Goal: Entertainment & Leisure: Consume media (video, audio)

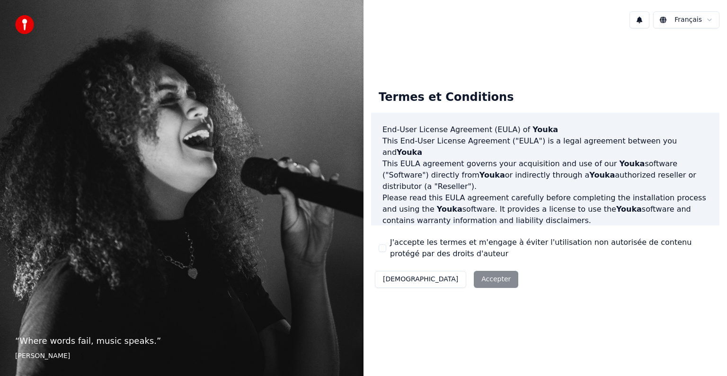
click at [379, 248] on button "J'accepte les termes et m'engage à éviter l'utilisation non autorisée de conten…" at bounding box center [382, 248] width 8 height 8
click at [474, 281] on button "Accepter" at bounding box center [496, 279] width 44 height 17
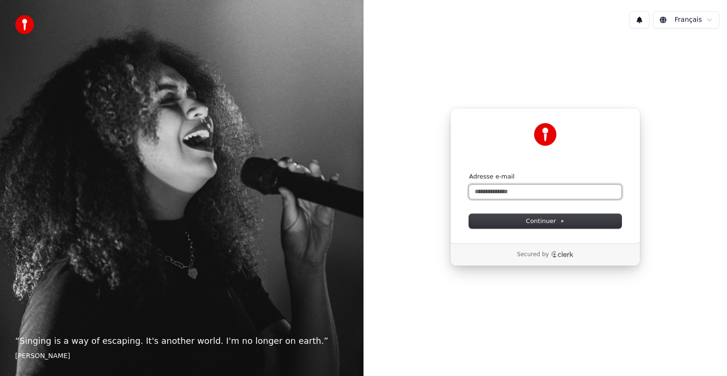
click at [511, 195] on input "Adresse e-mail" at bounding box center [545, 191] width 152 height 14
click at [469, 172] on button "submit" at bounding box center [469, 172] width 0 height 0
type input "**********"
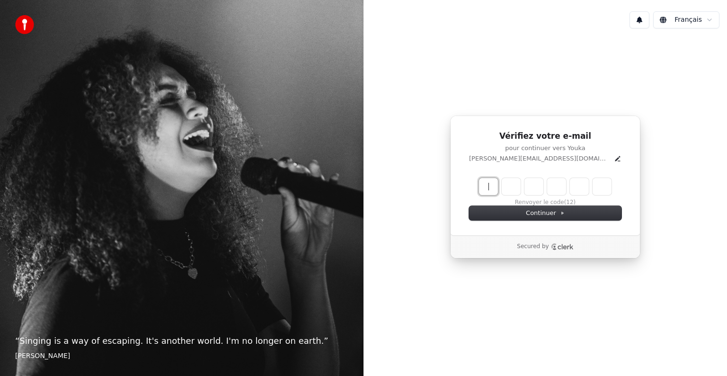
click at [493, 185] on input "Enter verification code" at bounding box center [554, 186] width 151 height 17
type input "******"
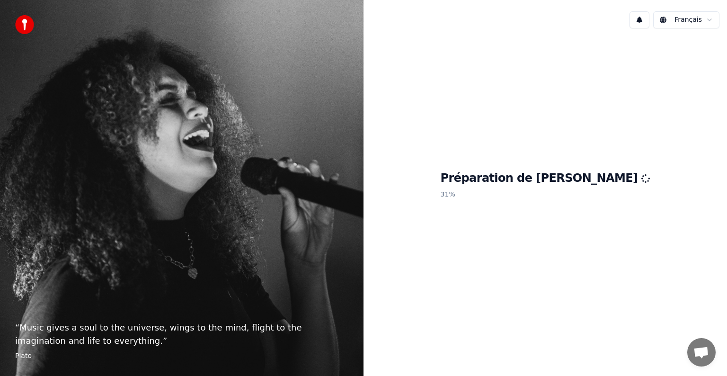
click at [642, 117] on div "Préparation de Youka 31 %" at bounding box center [544, 187] width 363 height 302
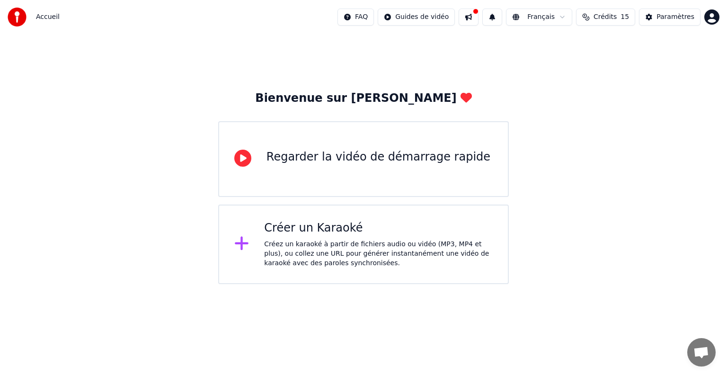
click at [344, 170] on div "Regarder la vidéo de démarrage rapide" at bounding box center [363, 159] width 290 height 76
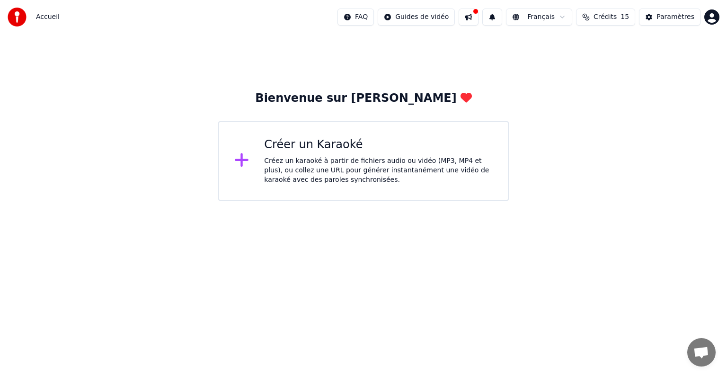
click at [276, 178] on div "Créez un karaoké à partir de fichiers audio ou vidéo (MP3, MP4 et plus), ou col…" at bounding box center [378, 170] width 228 height 28
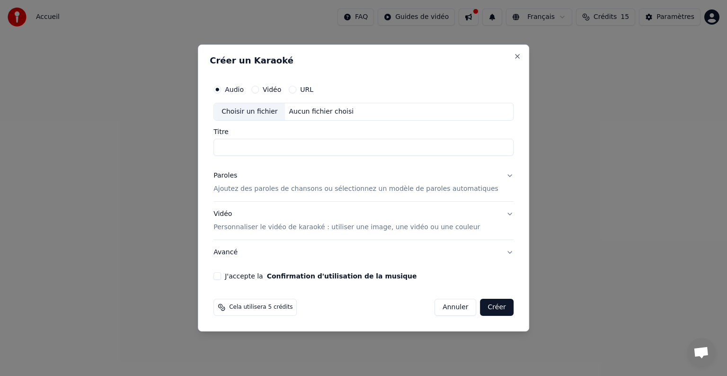
click at [281, 88] on label "Vidéo" at bounding box center [272, 89] width 18 height 7
click at [259, 88] on button "Vidéo" at bounding box center [255, 90] width 8 height 8
click at [329, 108] on div "Aucun fichier choisi" at bounding box center [321, 111] width 72 height 9
type input "**********"
click at [221, 275] on button "J'accepte la Confirmation d'utilisation de la musique" at bounding box center [217, 276] width 8 height 8
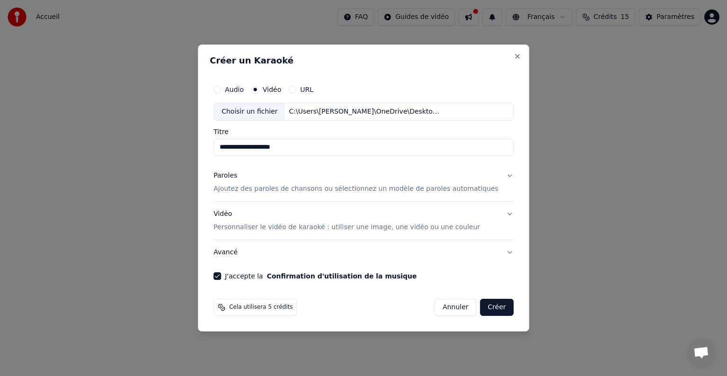
click at [436, 189] on p "Ajoutez des paroles de chansons ou sélectionnez un modèle de paroles automatiqu…" at bounding box center [355, 188] width 285 height 9
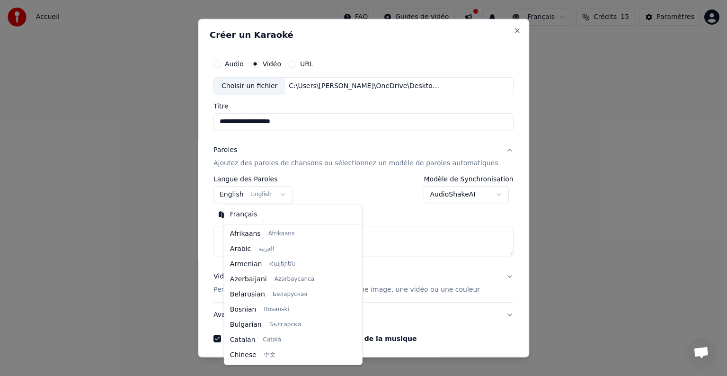
scroll to position [76, 0]
click at [285, 193] on body "**********" at bounding box center [363, 100] width 727 height 201
select select "**"
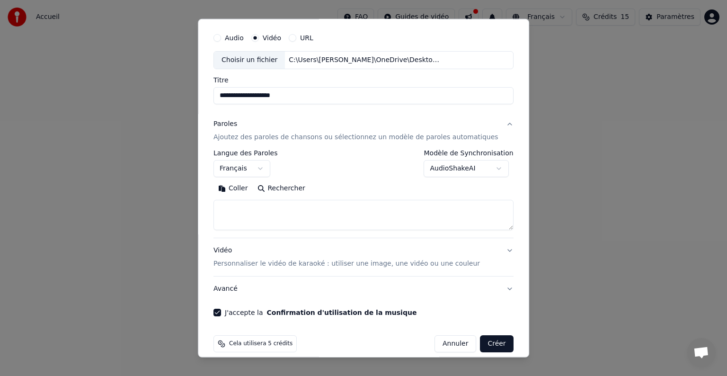
scroll to position [36, 0]
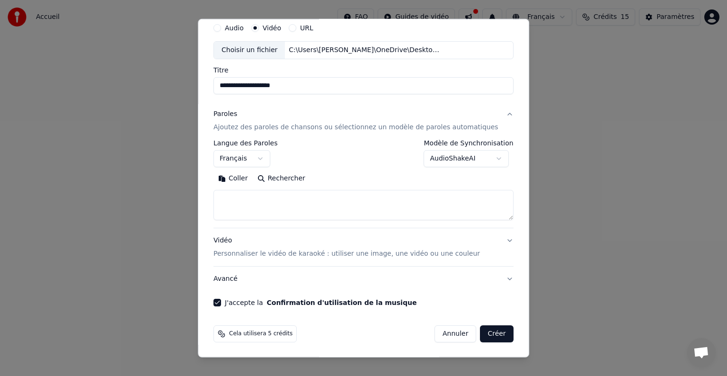
click at [490, 240] on button "Vidéo Personnaliser le vidéo de karaoké : utiliser une image, une vidéo ou une …" at bounding box center [363, 247] width 300 height 38
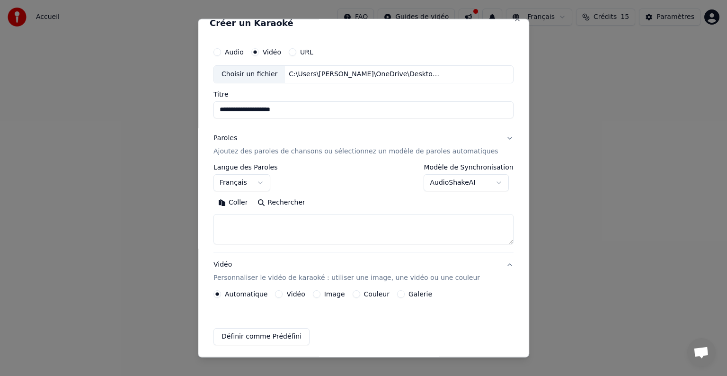
scroll to position [10, 0]
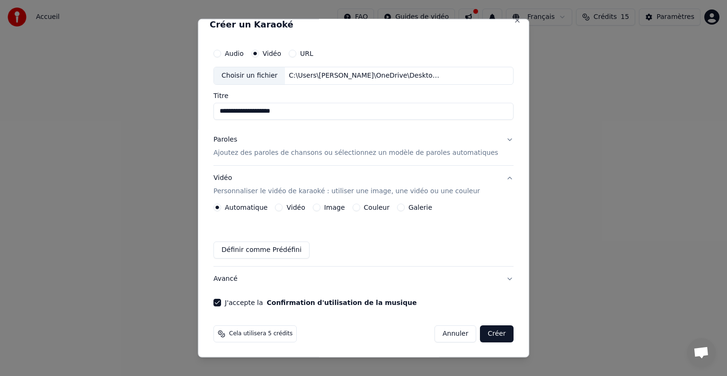
click at [283, 206] on button "Vidéo" at bounding box center [279, 207] width 8 height 8
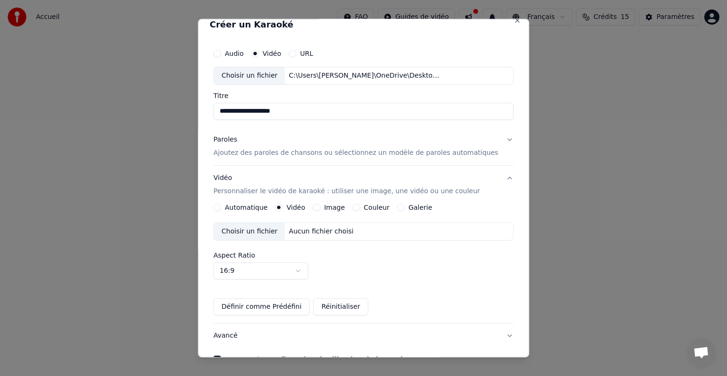
click at [221, 204] on button "Automatique" at bounding box center [217, 207] width 8 height 8
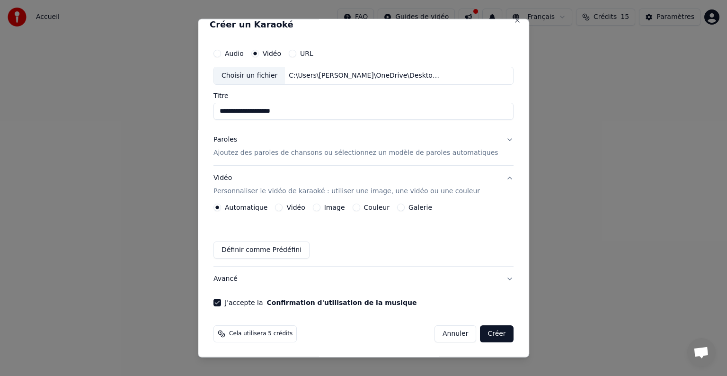
click at [219, 205] on icon "button" at bounding box center [217, 207] width 4 height 4
click at [487, 331] on button "Créer" at bounding box center [496, 333] width 33 height 17
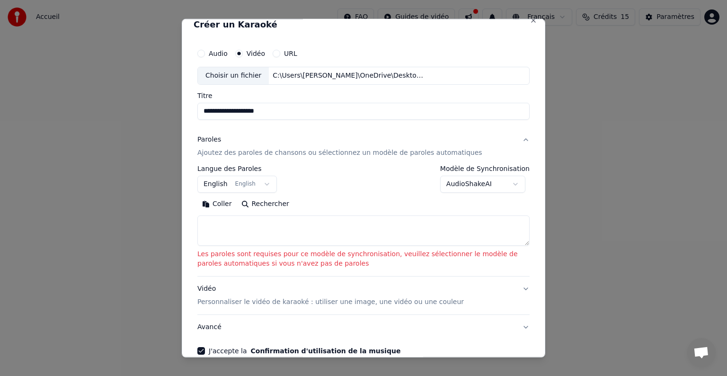
click at [354, 233] on textarea at bounding box center [363, 230] width 332 height 30
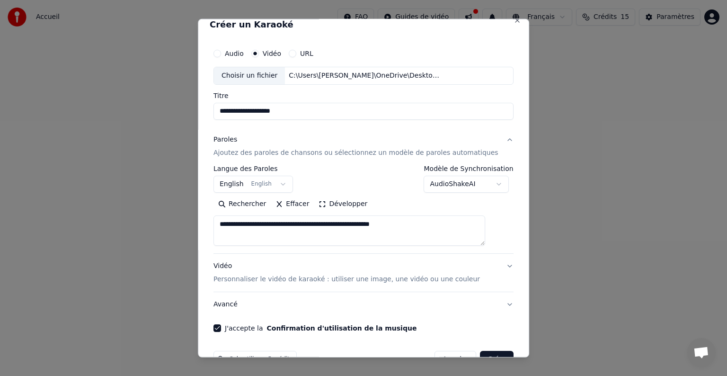
scroll to position [0, 0]
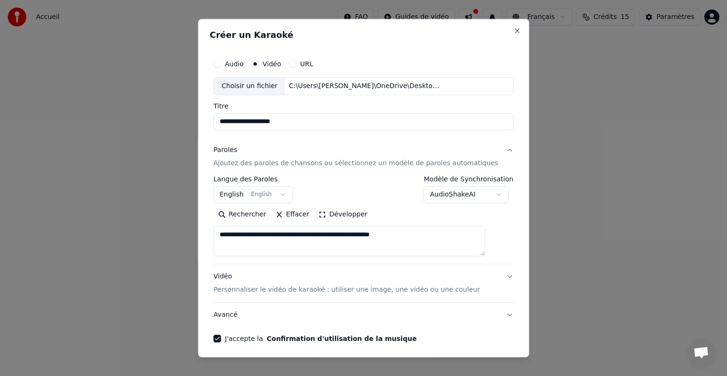
type textarea "**********"
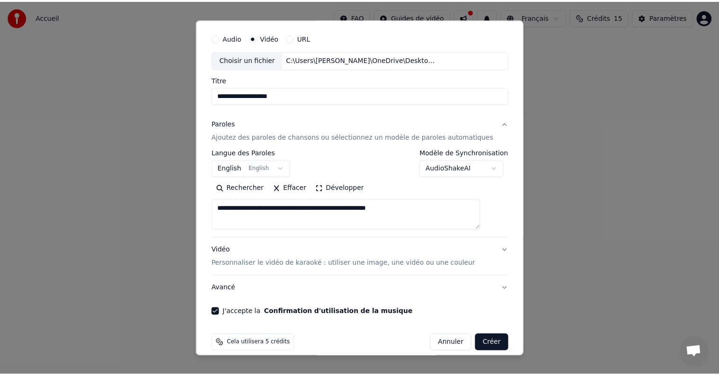
scroll to position [36, 0]
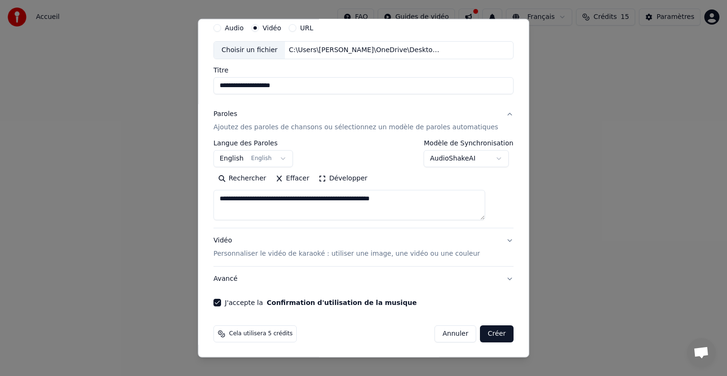
click at [480, 335] on button "Créer" at bounding box center [496, 333] width 33 height 17
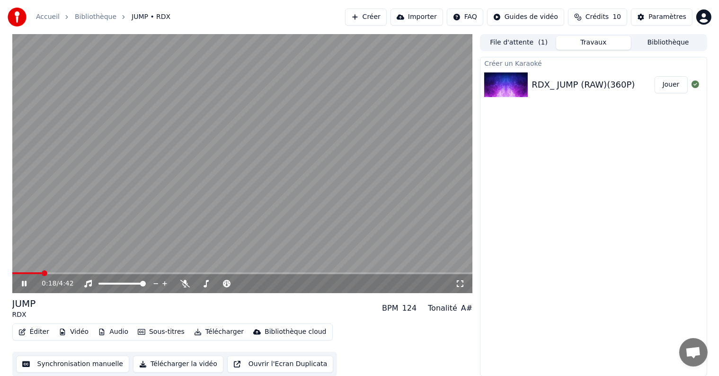
click at [24, 286] on icon at bounding box center [31, 284] width 22 height 8
click at [23, 284] on icon at bounding box center [24, 283] width 6 height 7
drag, startPoint x: 23, startPoint y: 293, endPoint x: 28, endPoint y: 306, distance: 14.0
click at [28, 306] on div "0:39 / 4:42 JUMP RDX BPM 124 Tonalité A# Éditer Vidéo Audio Sous-titres Télécha…" at bounding box center [242, 205] width 460 height 342
click at [26, 282] on icon at bounding box center [31, 284] width 22 height 8
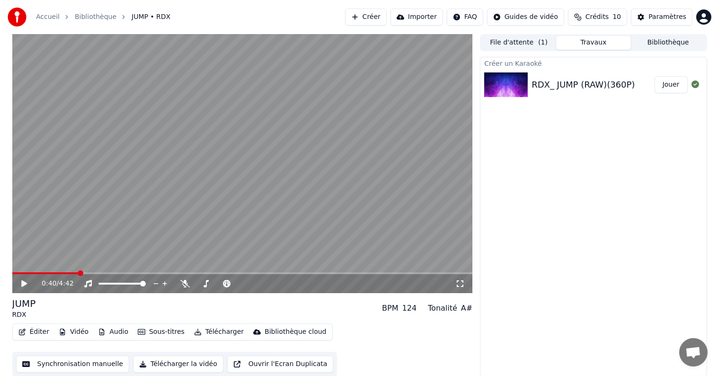
click at [21, 287] on icon at bounding box center [31, 284] width 22 height 8
click at [159, 274] on span at bounding box center [242, 273] width 460 height 2
click at [216, 276] on div "1:34 / 4:42" at bounding box center [242, 283] width 460 height 19
click at [219, 272] on span at bounding box center [242, 273] width 460 height 2
click at [282, 273] on span at bounding box center [242, 273] width 460 height 2
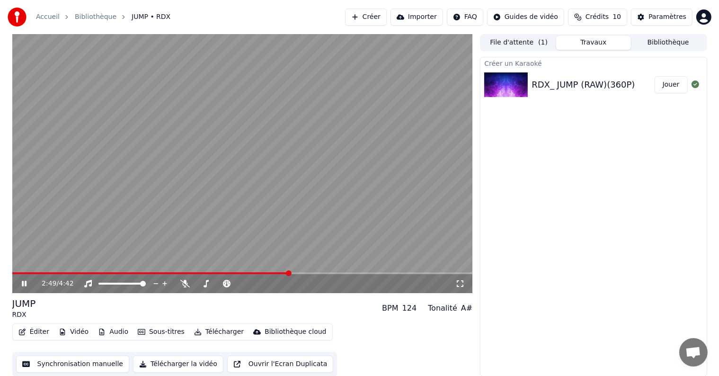
click at [23, 282] on icon at bounding box center [24, 284] width 5 height 6
click at [94, 367] on button "Synchronisation manuelle" at bounding box center [73, 363] width 114 height 17
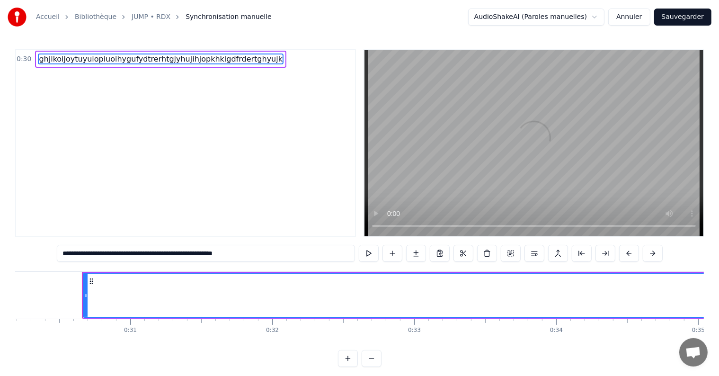
scroll to position [0, 4303]
click at [636, 13] on button "Annuler" at bounding box center [629, 17] width 42 height 17
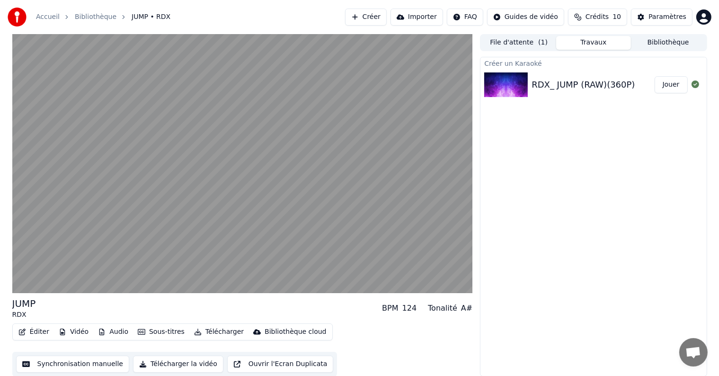
click at [619, 17] on span "10" at bounding box center [616, 16] width 9 height 9
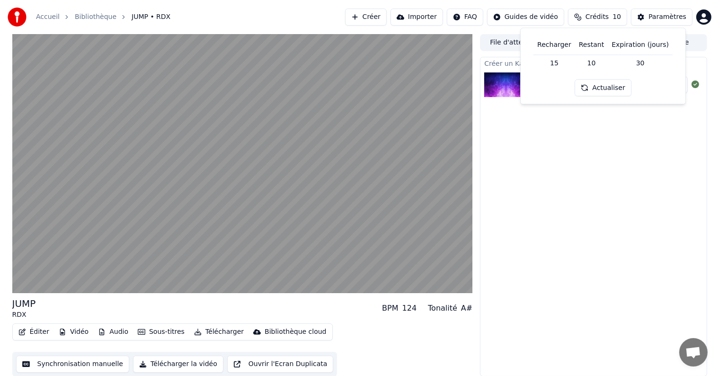
click at [602, 88] on button "Actualiser" at bounding box center [602, 87] width 56 height 17
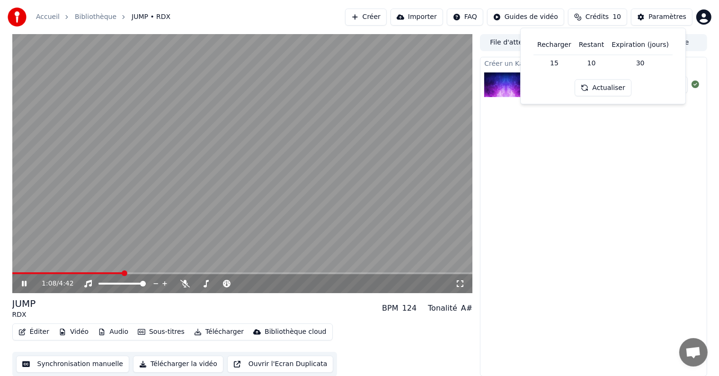
click at [123, 273] on span at bounding box center [242, 273] width 460 height 2
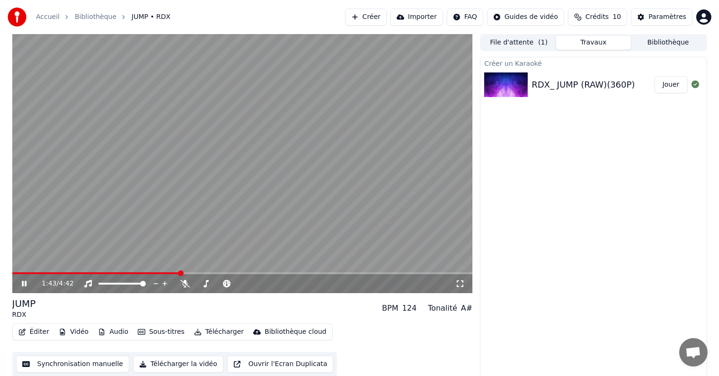
click at [180, 272] on span at bounding box center [242, 273] width 460 height 2
click at [225, 273] on span at bounding box center [242, 273] width 460 height 2
click at [265, 272] on span at bounding box center [242, 273] width 460 height 2
click at [333, 272] on span at bounding box center [242, 273] width 460 height 2
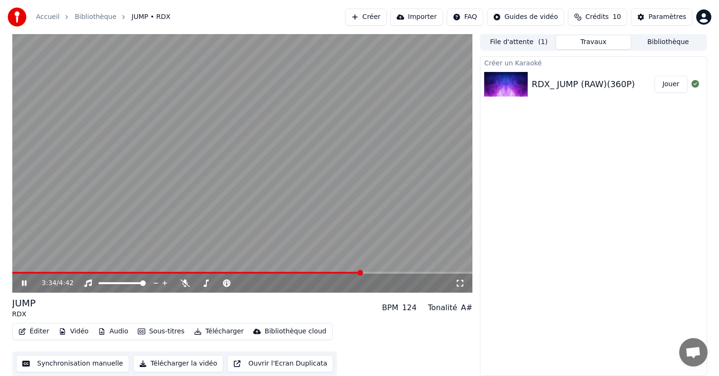
click at [22, 282] on icon at bounding box center [24, 283] width 5 height 6
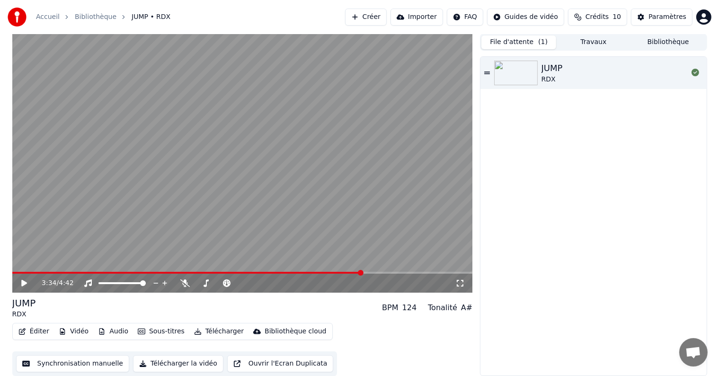
click at [529, 41] on button "File d'attente ( 1 )" at bounding box center [518, 42] width 75 height 14
click at [689, 41] on button "Bibliothèque" at bounding box center [668, 42] width 75 height 14
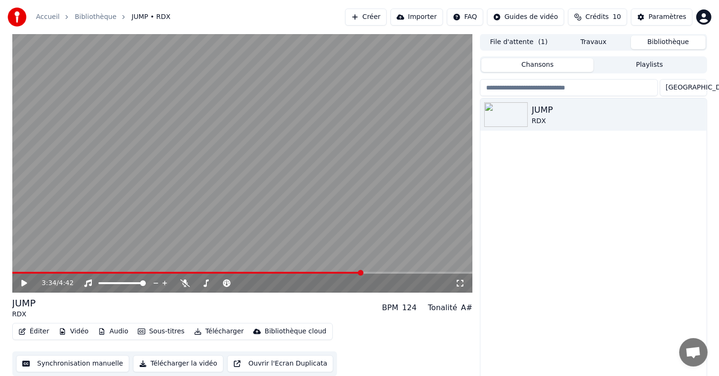
click at [702, 21] on html "Accueil Bibliothèque JUMP • RDX Créer Importer FAQ Guides de vidéo Crédits 10 P…" at bounding box center [359, 188] width 719 height 376
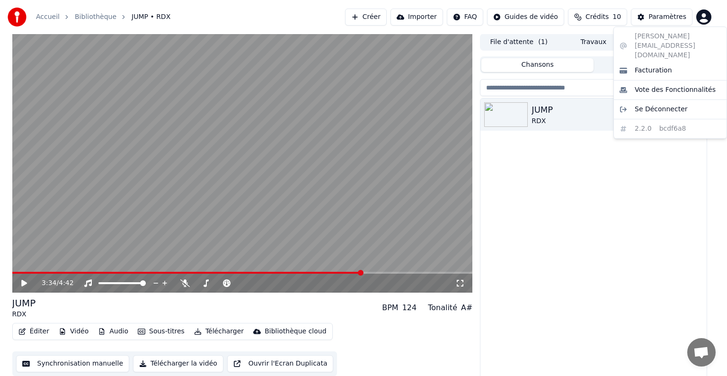
click at [593, 165] on html "Accueil Bibliothèque JUMP • RDX Créer Importer FAQ Guides de vidéo Crédits 10 P…" at bounding box center [363, 188] width 727 height 376
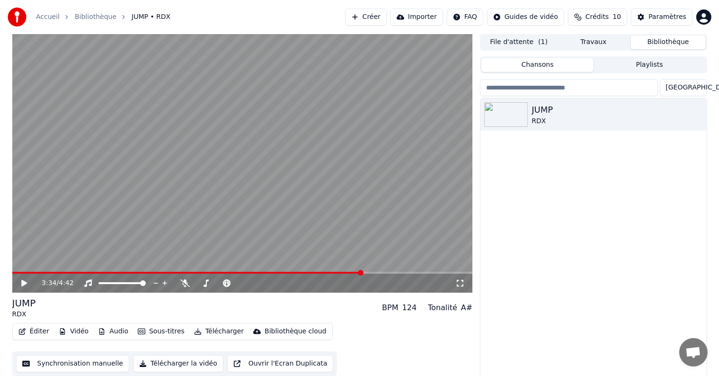
click at [648, 67] on button "Playlists" at bounding box center [649, 65] width 112 height 14
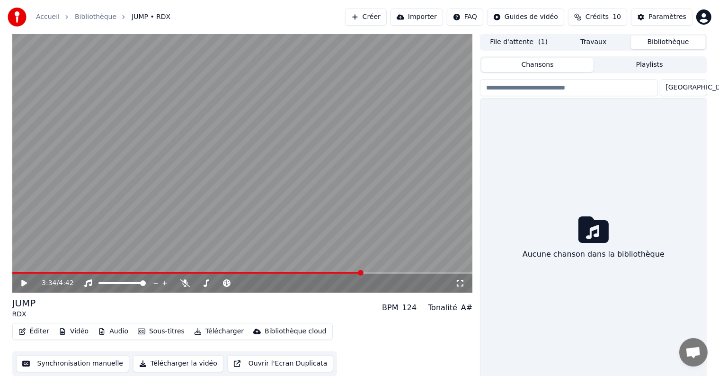
click at [556, 64] on button "Chansons" at bounding box center [537, 65] width 112 height 14
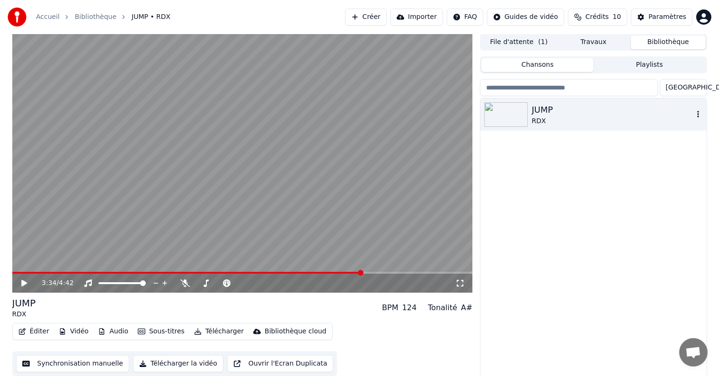
click at [701, 115] on icon "button" at bounding box center [697, 114] width 9 height 8
click at [698, 114] on icon "button" at bounding box center [697, 114] width 9 height 8
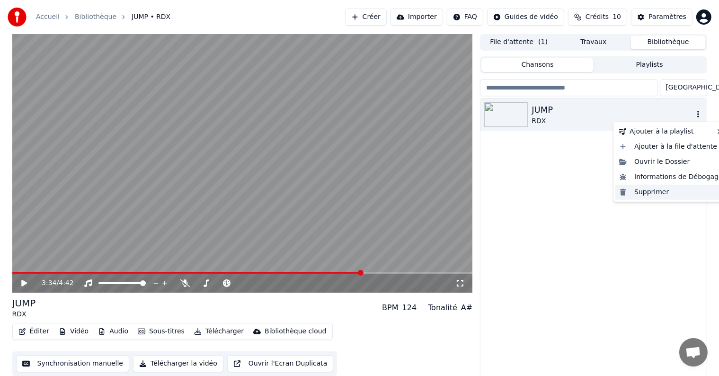
click at [664, 195] on div "Supprimer" at bounding box center [670, 191] width 111 height 15
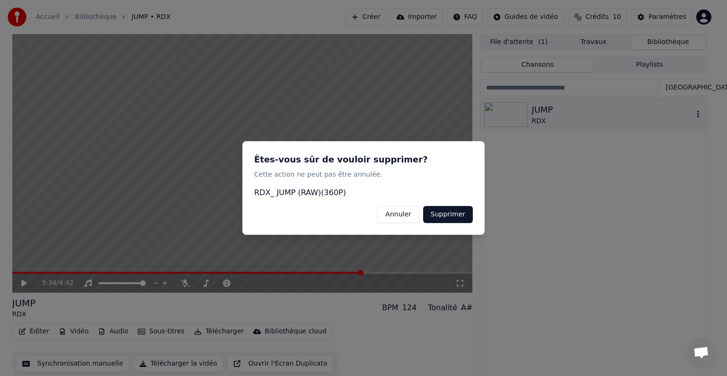
click at [447, 212] on button "Supprimer" at bounding box center [448, 214] width 50 height 17
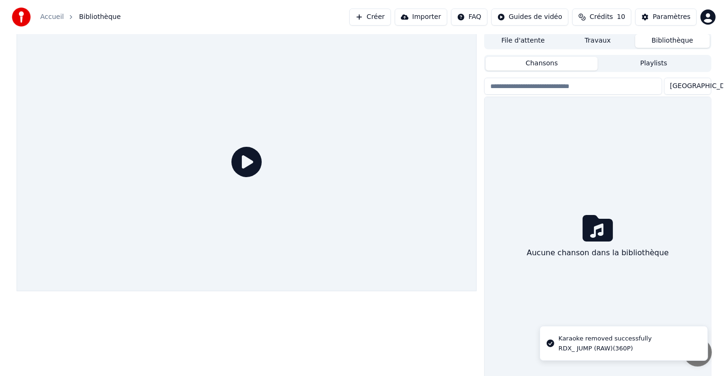
scroll to position [0, 0]
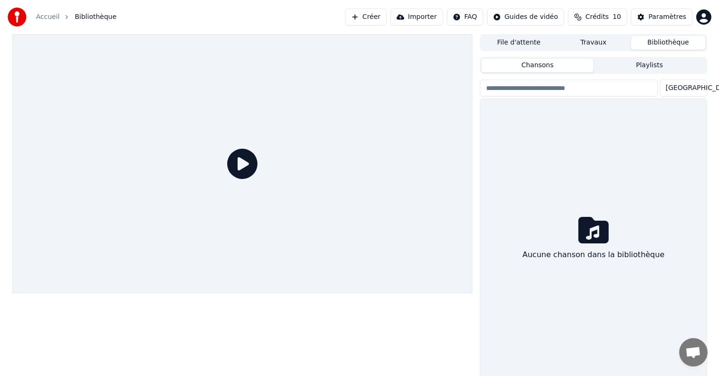
click at [58, 18] on div "Accueil" at bounding box center [53, 16] width 34 height 9
click at [593, 38] on button "Travaux" at bounding box center [593, 43] width 75 height 14
click at [667, 40] on button "Bibliothèque" at bounding box center [668, 43] width 75 height 14
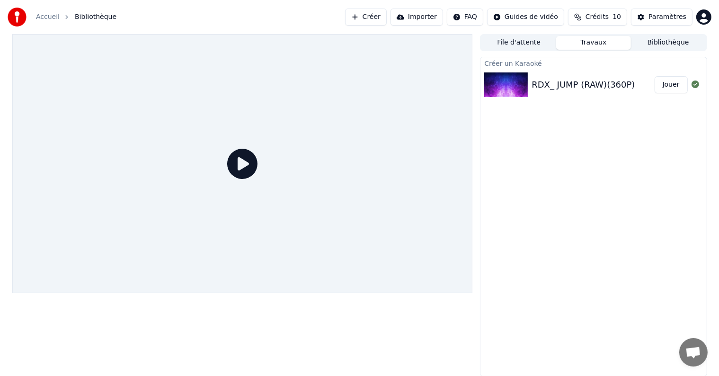
click at [616, 40] on button "Travaux" at bounding box center [593, 43] width 75 height 14
click at [697, 85] on icon at bounding box center [695, 84] width 8 height 8
click at [532, 44] on button "File d'attente" at bounding box center [518, 43] width 75 height 14
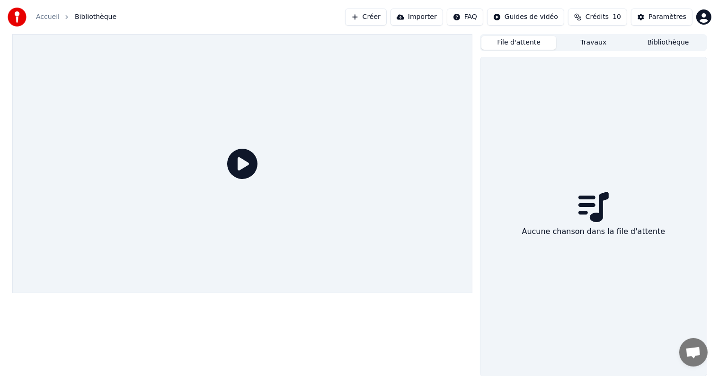
click at [386, 18] on button "Créer" at bounding box center [366, 17] width 42 height 17
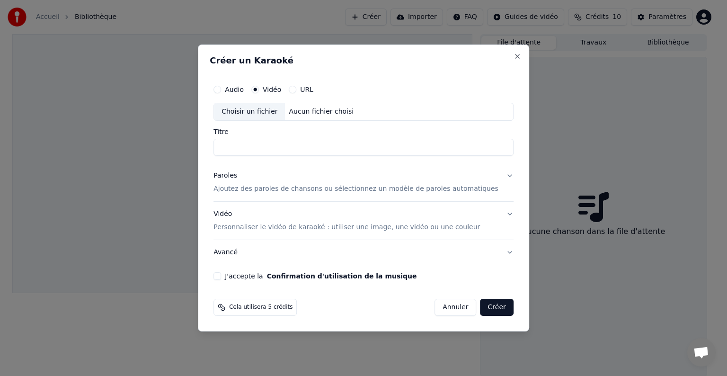
click at [296, 90] on button "URL" at bounding box center [293, 90] width 8 height 8
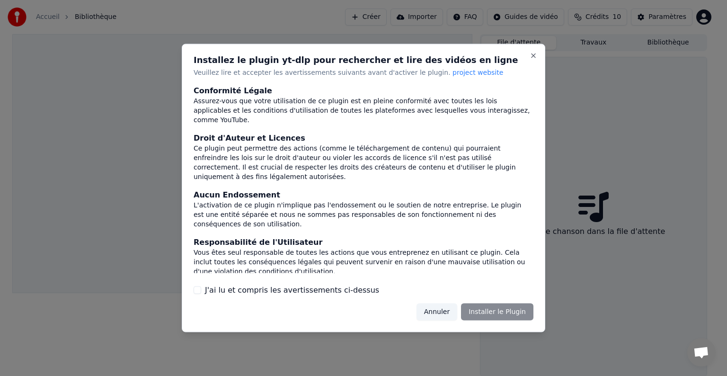
click at [196, 288] on button "J'ai lu et compris les avertissements ci-dessus" at bounding box center [197, 290] width 8 height 8
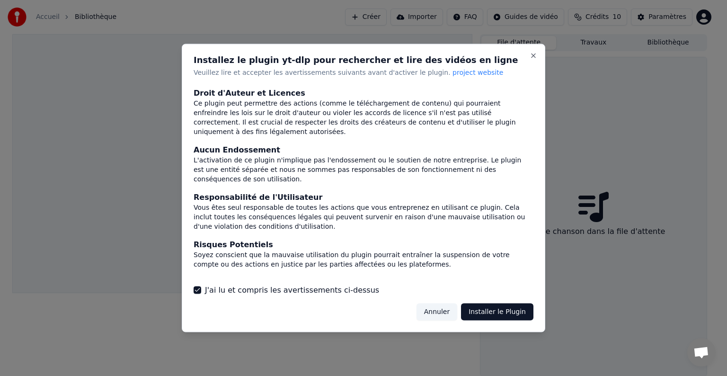
scroll to position [51, 0]
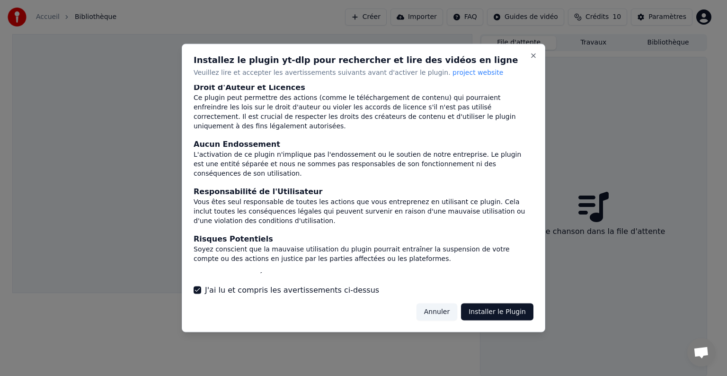
click at [500, 316] on button "Installer le Plugin" at bounding box center [497, 311] width 72 height 17
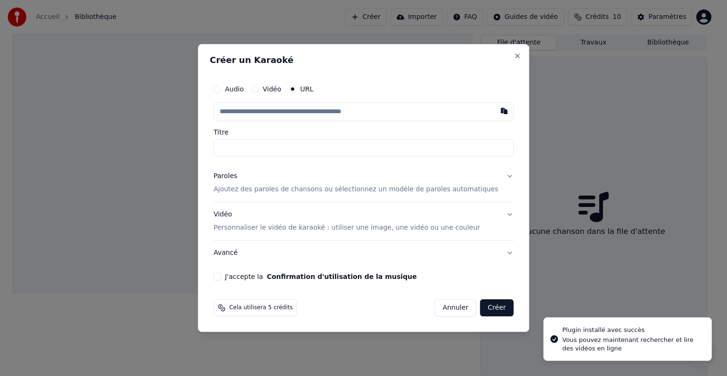
click at [294, 114] on input "text" at bounding box center [363, 111] width 300 height 19
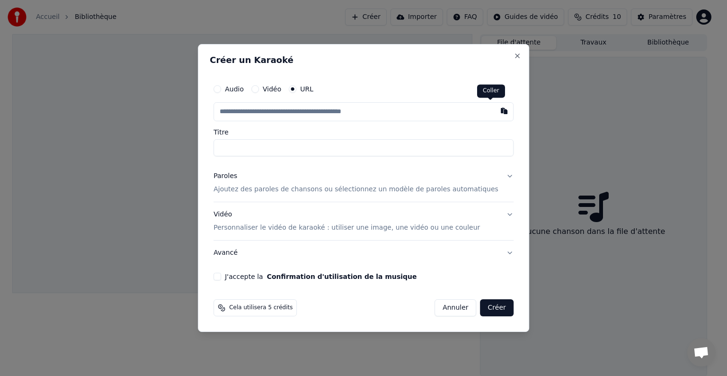
click at [494, 113] on button "button" at bounding box center [503, 110] width 19 height 17
click at [494, 110] on button "button" at bounding box center [503, 110] width 19 height 17
click at [360, 114] on input "text" at bounding box center [363, 111] width 300 height 19
click at [494, 114] on button "button" at bounding box center [503, 110] width 19 height 17
type input "**********"
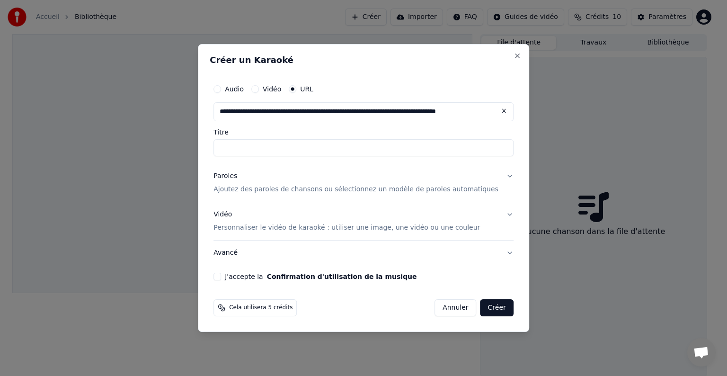
type input "**********"
click at [290, 189] on p "Ajoutez des paroles de chansons ou sélectionnez un modèle de paroles automatiqu…" at bounding box center [355, 188] width 285 height 9
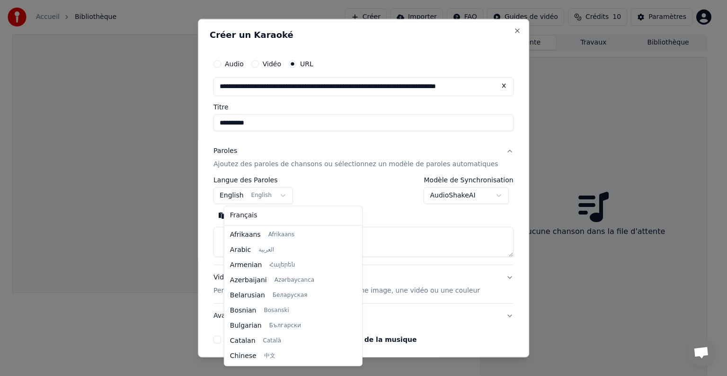
click at [284, 194] on body "**********" at bounding box center [359, 188] width 719 height 376
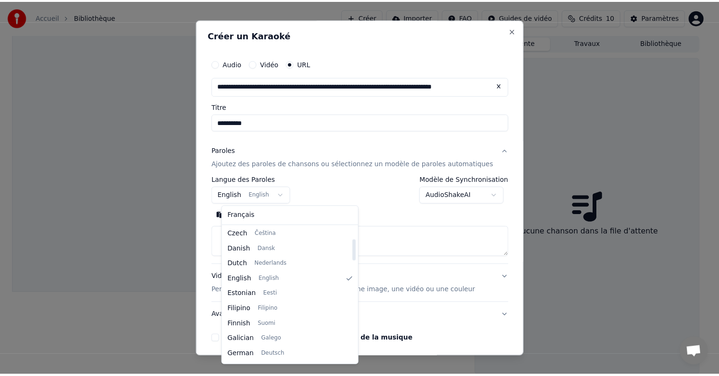
scroll to position [0, 0]
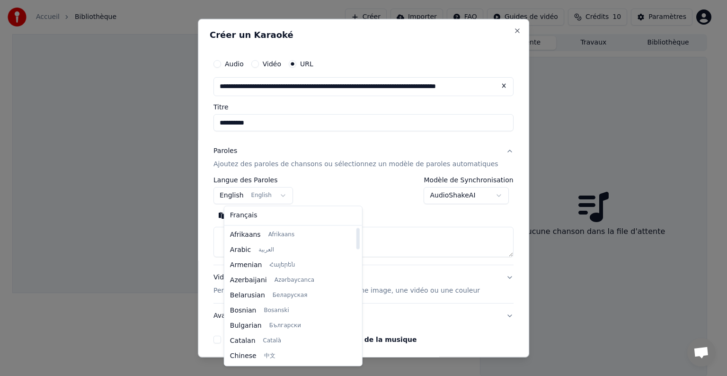
select select "**"
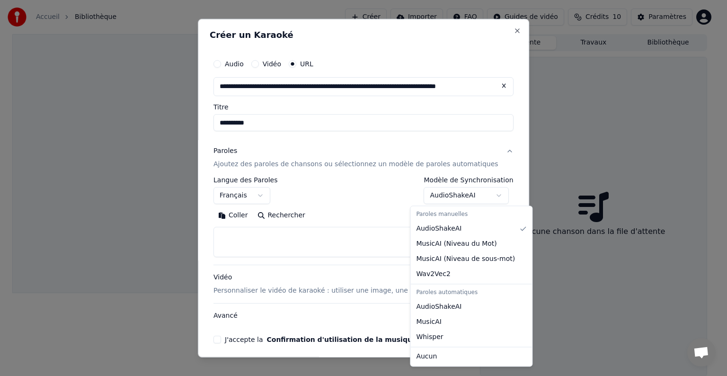
click at [486, 195] on body "**********" at bounding box center [359, 188] width 719 height 376
click at [487, 195] on body "**********" at bounding box center [359, 188] width 719 height 376
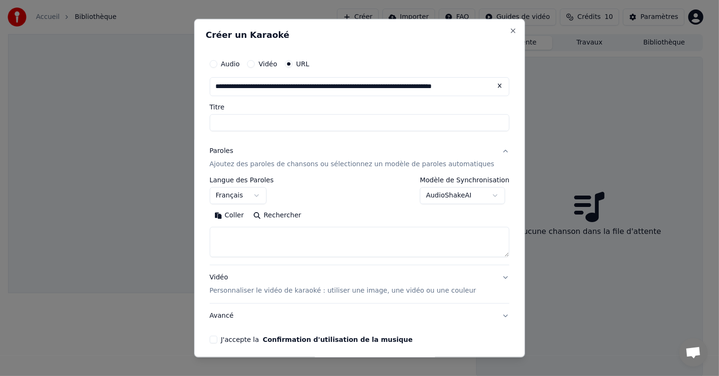
select select
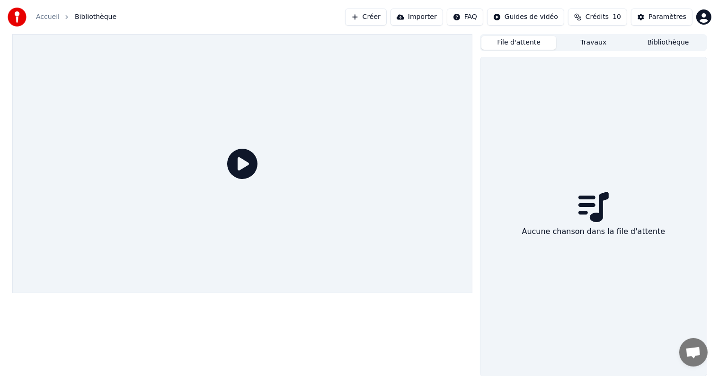
click at [532, 44] on button "File d'attente" at bounding box center [518, 43] width 75 height 14
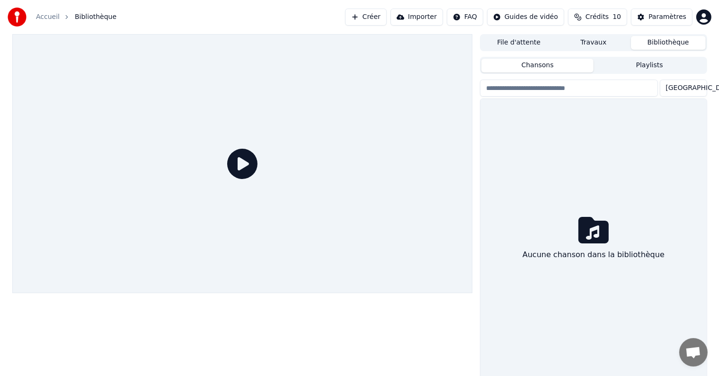
click at [655, 43] on button "Bibliothèque" at bounding box center [668, 43] width 75 height 14
click at [517, 41] on button "File d'attente" at bounding box center [518, 43] width 75 height 14
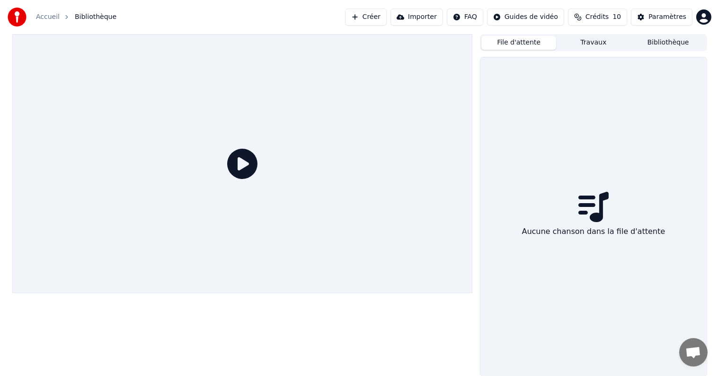
click at [386, 20] on button "Créer" at bounding box center [366, 17] width 42 height 17
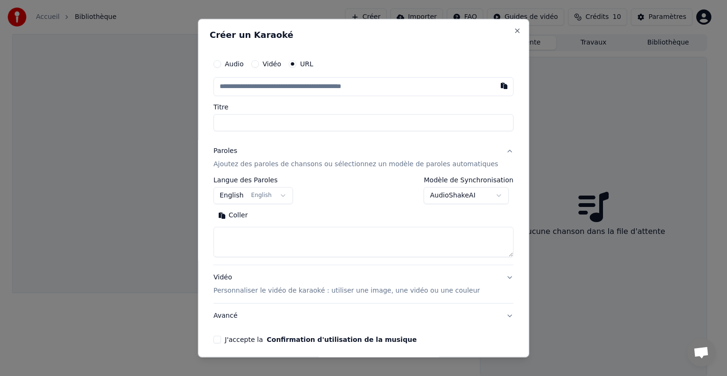
click at [287, 195] on body "**********" at bounding box center [359, 188] width 719 height 376
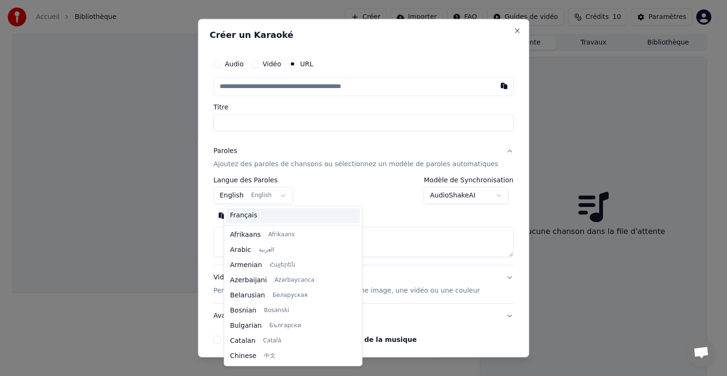
scroll to position [76, 0]
select select "**"
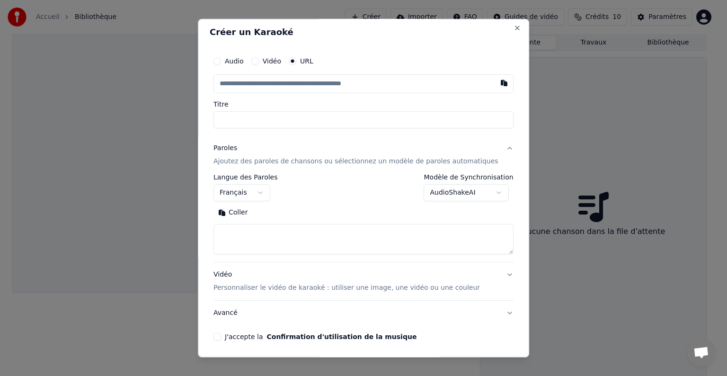
scroll to position [0, 0]
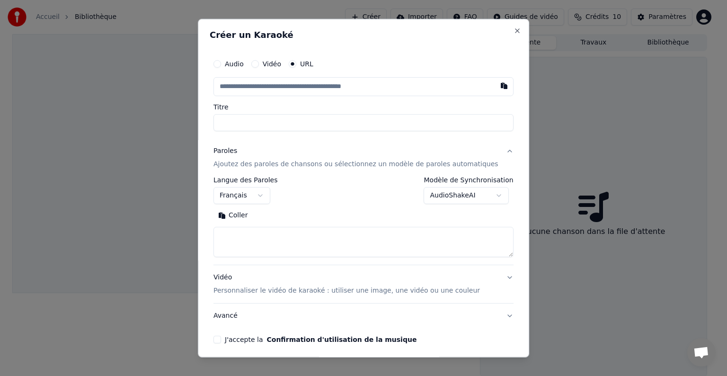
click at [360, 240] on textarea at bounding box center [363, 242] width 300 height 30
click at [247, 214] on button "Coller" at bounding box center [232, 215] width 39 height 15
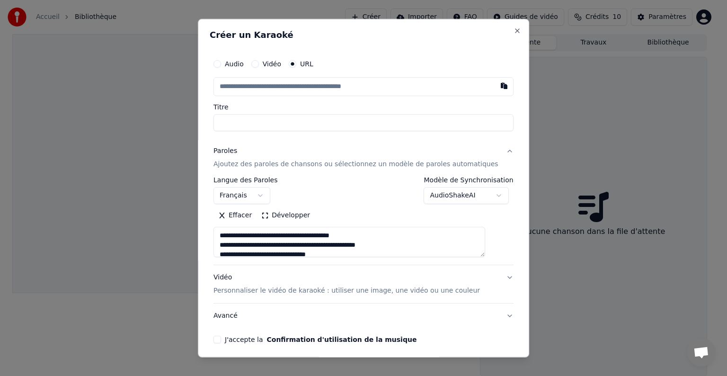
type textarea "**********"
select select
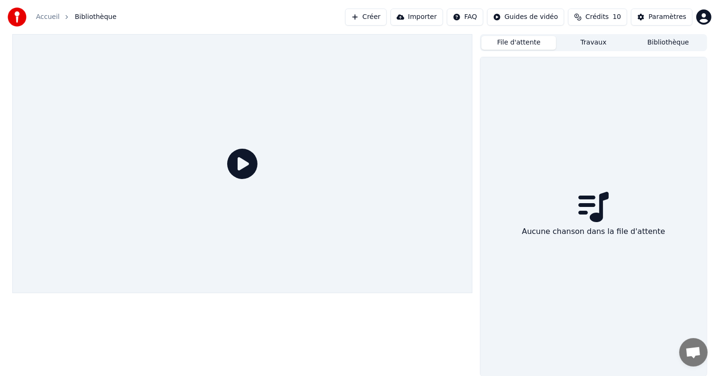
click at [384, 22] on button "Créer" at bounding box center [366, 17] width 42 height 17
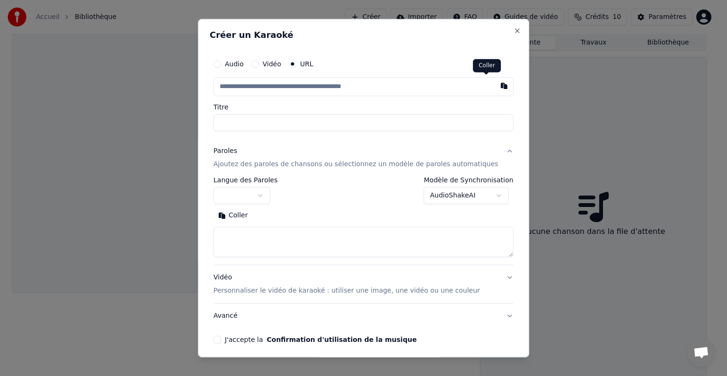
click at [494, 83] on button "button" at bounding box center [503, 85] width 19 height 17
type input "**********"
click at [503, 185] on div "**********" at bounding box center [363, 188] width 331 height 338
click at [242, 215] on button "Coller" at bounding box center [232, 215] width 39 height 15
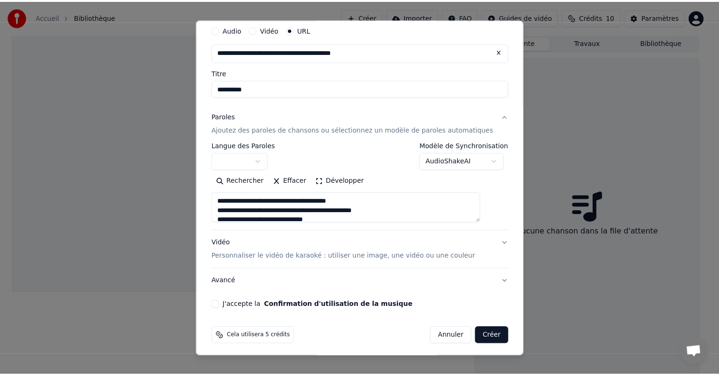
scroll to position [37, 0]
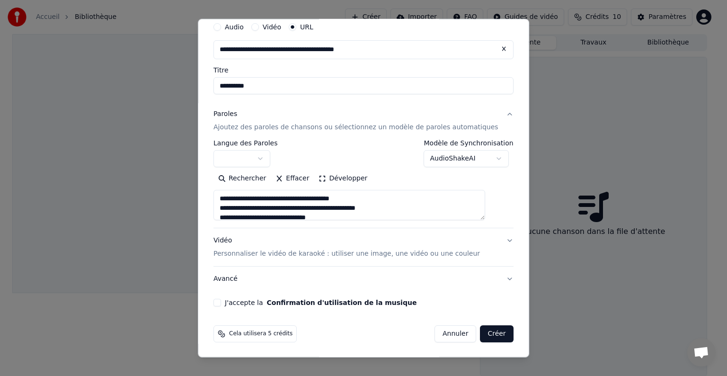
type textarea "**********"
click at [221, 301] on button "J'accepte la Confirmation d'utilisation de la musique" at bounding box center [217, 302] width 8 height 8
click at [487, 331] on button "Créer" at bounding box center [496, 333] width 33 height 17
select select
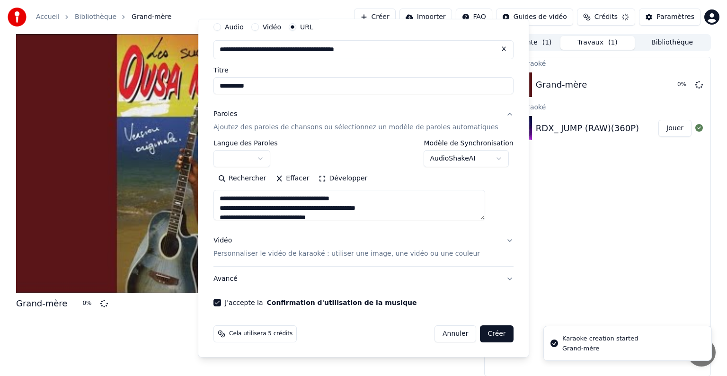
type textarea "**********"
select select
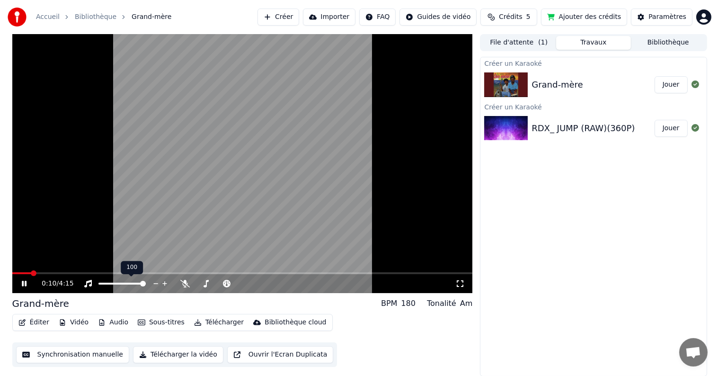
click at [165, 282] on icon at bounding box center [164, 283] width 9 height 9
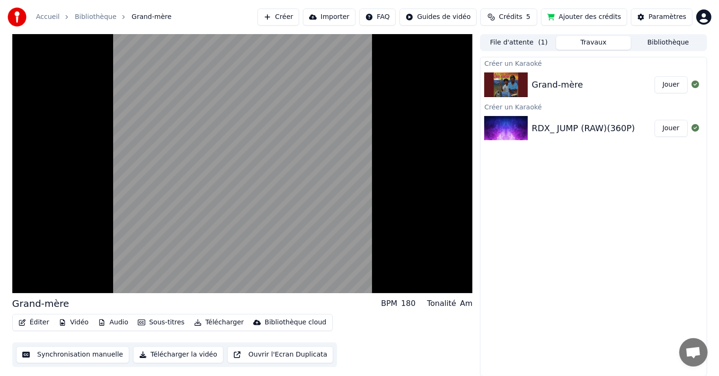
click at [509, 182] on div "Créer un Karaoké Grand-mère [PERSON_NAME] un Karaoké RDX_ JUMP (RAW)(360P) Jouer" at bounding box center [593, 216] width 227 height 319
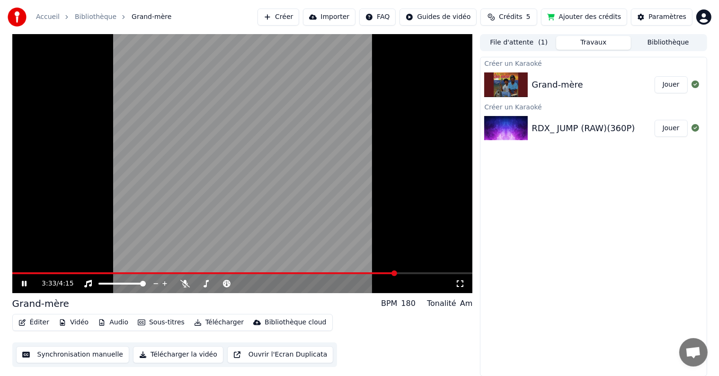
scroll to position [0, 0]
click at [98, 354] on button "Synchronisation manuelle" at bounding box center [73, 354] width 114 height 17
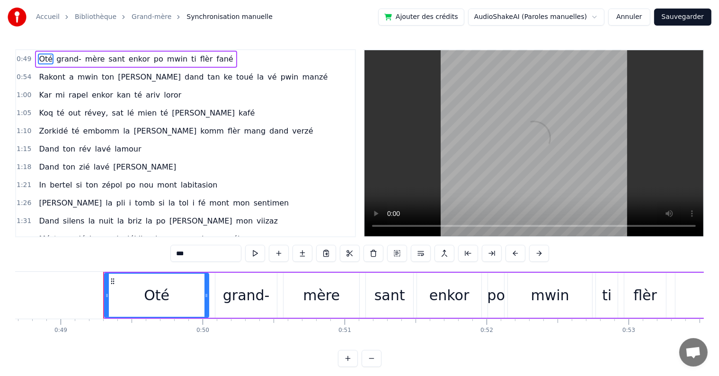
scroll to position [0, 6949]
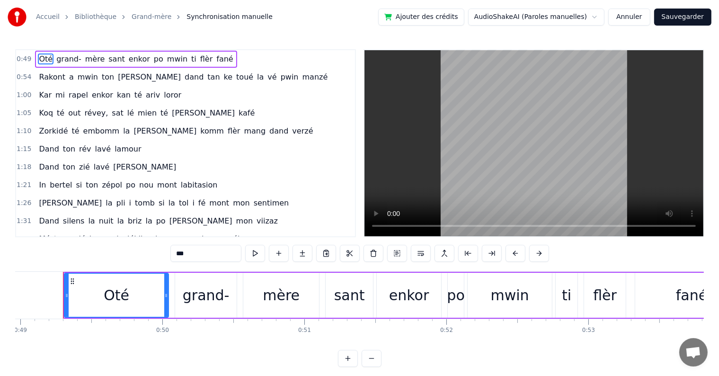
click at [104, 17] on link "Bibliothèque" at bounding box center [96, 16] width 42 height 9
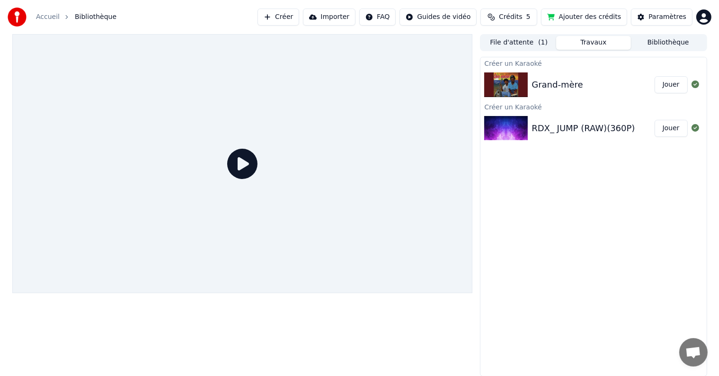
click at [590, 82] on div "Grand-mère" at bounding box center [592, 84] width 123 height 13
click at [90, 17] on span "Bibliothèque" at bounding box center [96, 16] width 42 height 9
click at [552, 93] on div "Grand-mère [PERSON_NAME]" at bounding box center [593, 85] width 226 height 32
click at [671, 80] on button "Jouer" at bounding box center [670, 84] width 33 height 17
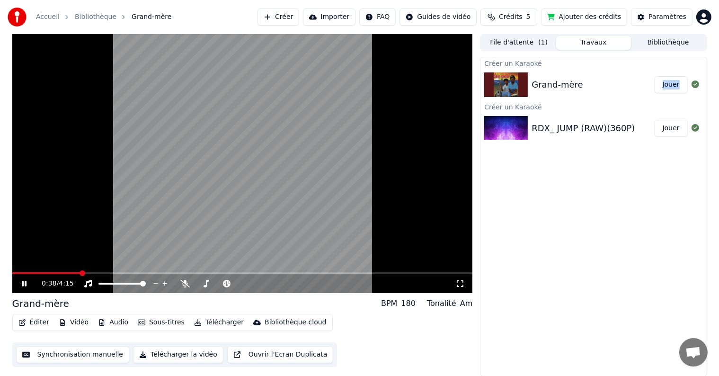
click at [79, 272] on span at bounding box center [242, 273] width 460 height 2
click at [109, 272] on span at bounding box center [242, 273] width 460 height 2
drag, startPoint x: 196, startPoint y: 237, endPoint x: 195, endPoint y: 210, distance: 26.5
click at [195, 206] on video at bounding box center [242, 163] width 460 height 259
click at [209, 233] on video at bounding box center [242, 163] width 460 height 259
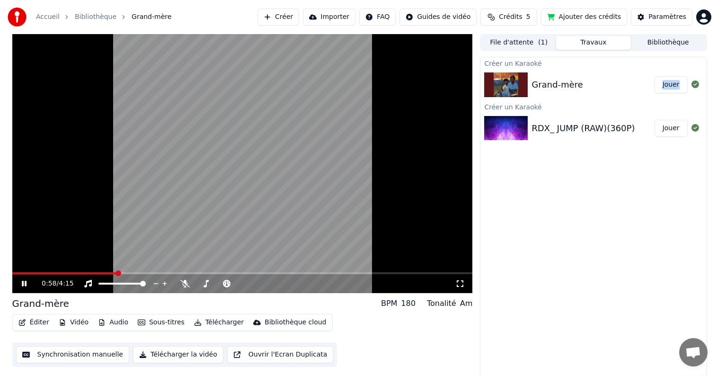
click at [67, 324] on button "Vidéo" at bounding box center [73, 322] width 37 height 13
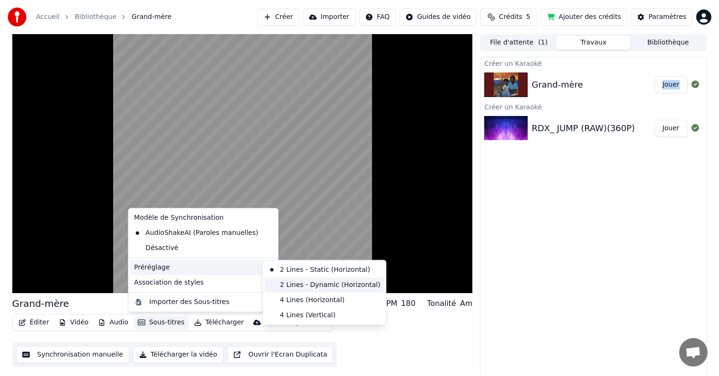
click at [290, 286] on div "2 Lines - Dynamic (Horizontal)" at bounding box center [323, 284] width 119 height 15
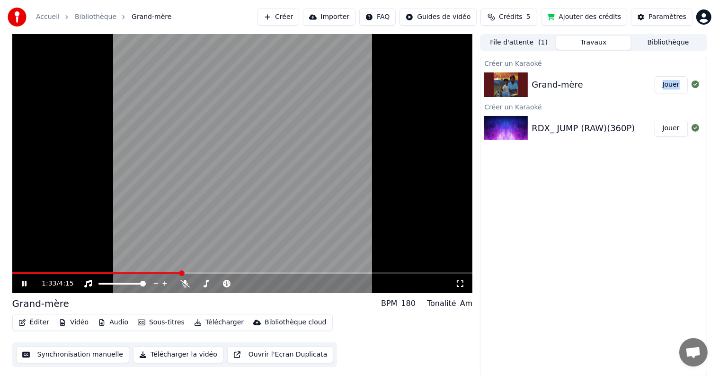
click at [127, 271] on video at bounding box center [242, 163] width 460 height 259
click at [122, 272] on div "1:33 / 4:15" at bounding box center [242, 163] width 460 height 259
click at [121, 272] on span at bounding box center [67, 273] width 110 height 2
click at [23, 276] on span at bounding box center [26, 273] width 6 height 6
click at [22, 274] on div "1:38 / 4:15" at bounding box center [242, 283] width 460 height 19
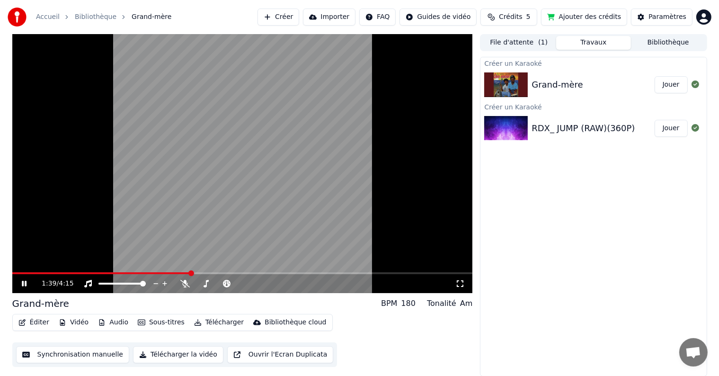
click at [24, 272] on span at bounding box center [101, 273] width 178 height 2
click at [22, 284] on icon at bounding box center [24, 284] width 5 height 6
click at [610, 176] on div "Créer un Karaoké Grand-mère [PERSON_NAME] un Karaoké RDX_ JUMP (RAW)(360P) Jouer" at bounding box center [593, 216] width 227 height 319
click at [25, 286] on icon at bounding box center [31, 284] width 22 height 8
click at [211, 241] on video at bounding box center [242, 163] width 460 height 259
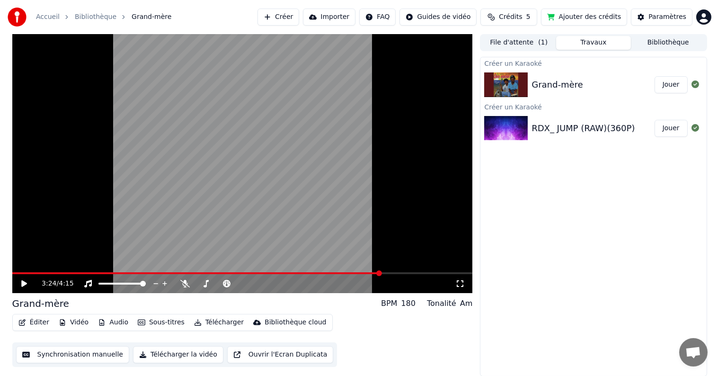
click at [583, 17] on button "Ajouter des crédits" at bounding box center [584, 17] width 86 height 17
click at [292, 21] on button "Créer" at bounding box center [278, 17] width 42 height 17
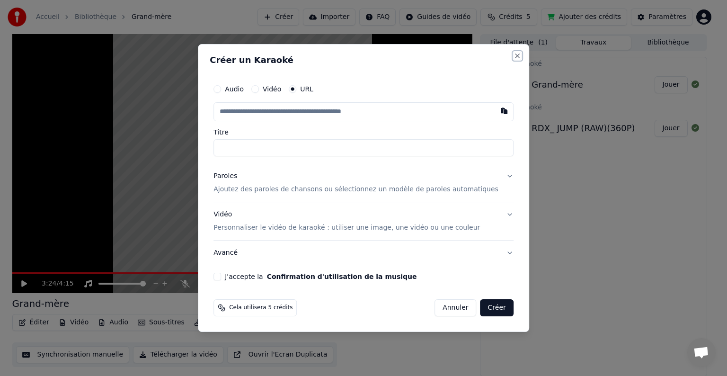
click at [513, 59] on button "Close" at bounding box center [517, 56] width 8 height 8
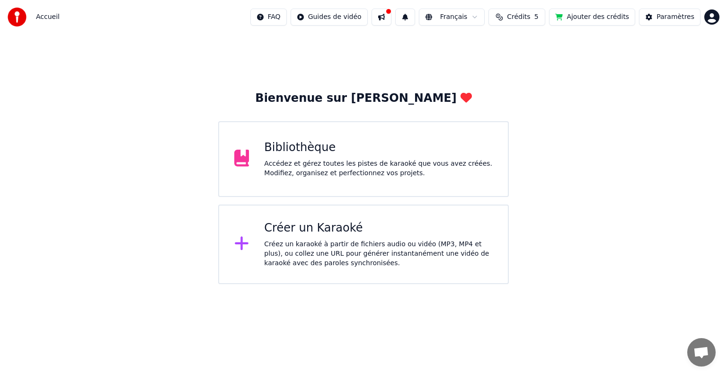
click at [338, 261] on div "Créez un karaoké à partir de fichiers audio ou vidéo (MP3, MP4 et plus), ou col…" at bounding box center [378, 253] width 228 height 28
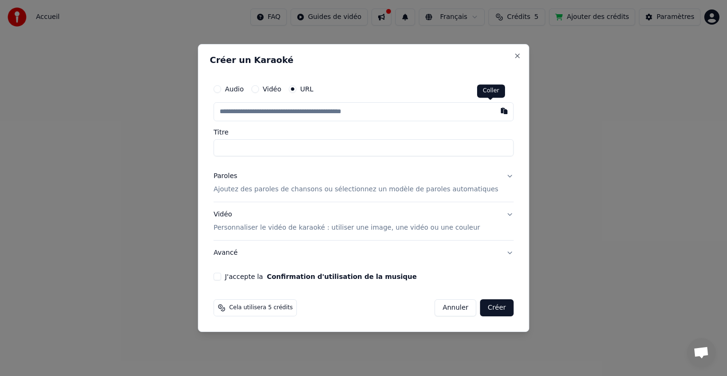
click at [494, 113] on button "button" at bounding box center [503, 110] width 19 height 17
type input "**********"
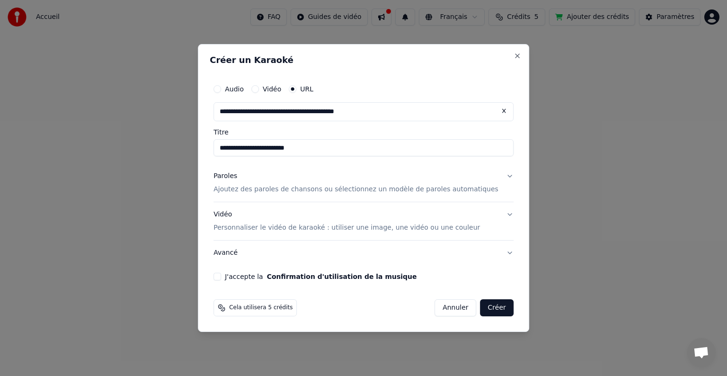
click at [221, 276] on button "J'accepte la Confirmation d'utilisation de la musique" at bounding box center [217, 276] width 8 height 8
click at [349, 192] on p "Ajoutez des paroles de chansons ou sélectionnez un modèle de paroles automatiqu…" at bounding box center [355, 188] width 285 height 9
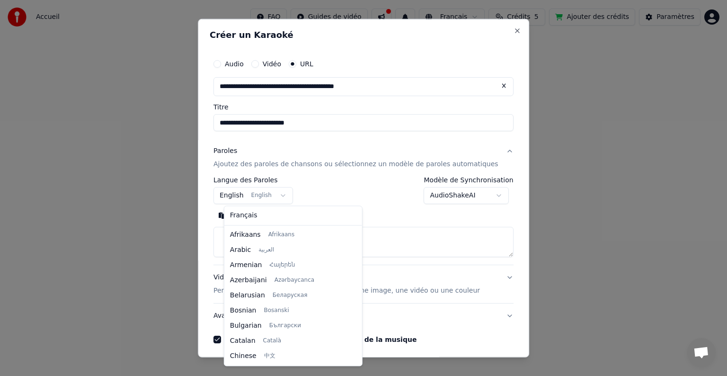
click at [291, 196] on body "**********" at bounding box center [363, 142] width 727 height 284
select select "**"
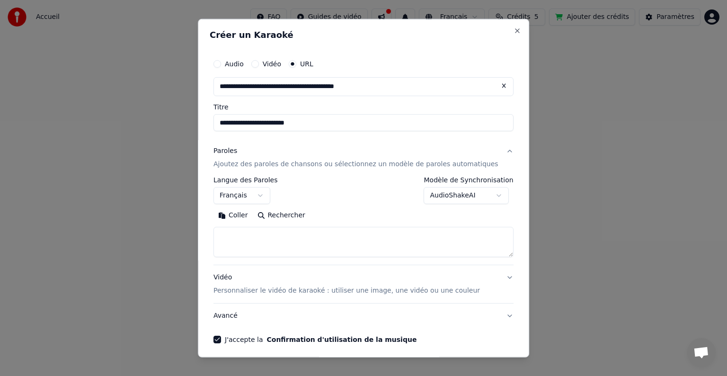
click at [237, 213] on button "Coller" at bounding box center [232, 215] width 39 height 15
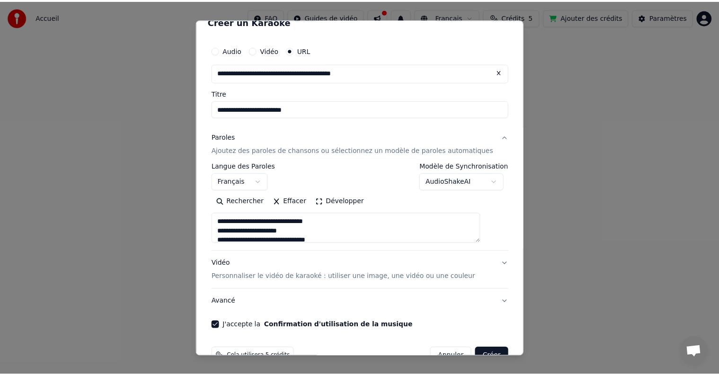
scroll to position [37, 0]
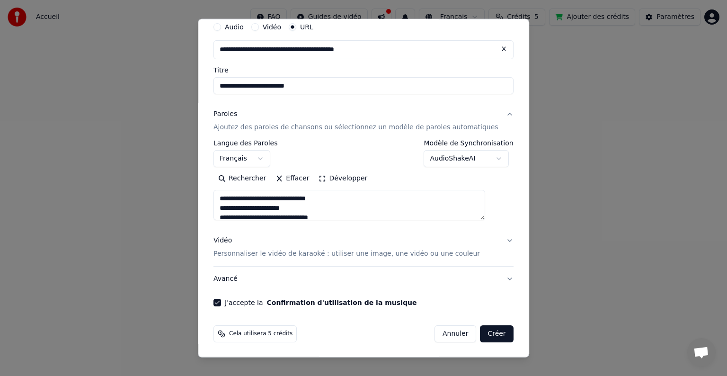
click at [480, 333] on button "Créer" at bounding box center [496, 333] width 33 height 17
type textarea "**********"
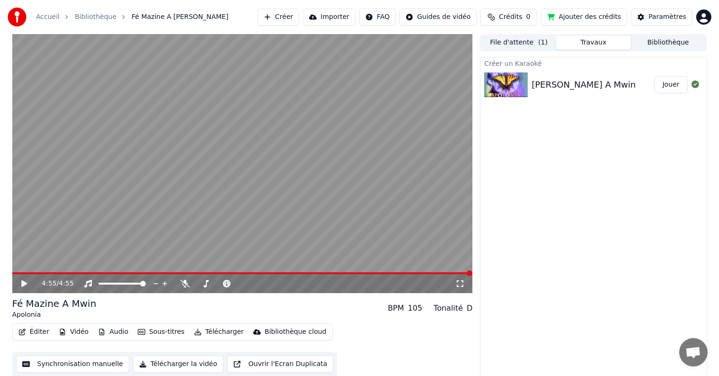
click at [225, 198] on video at bounding box center [242, 163] width 460 height 259
click at [72, 187] on video at bounding box center [242, 163] width 460 height 259
